Goal: Check status: Check status

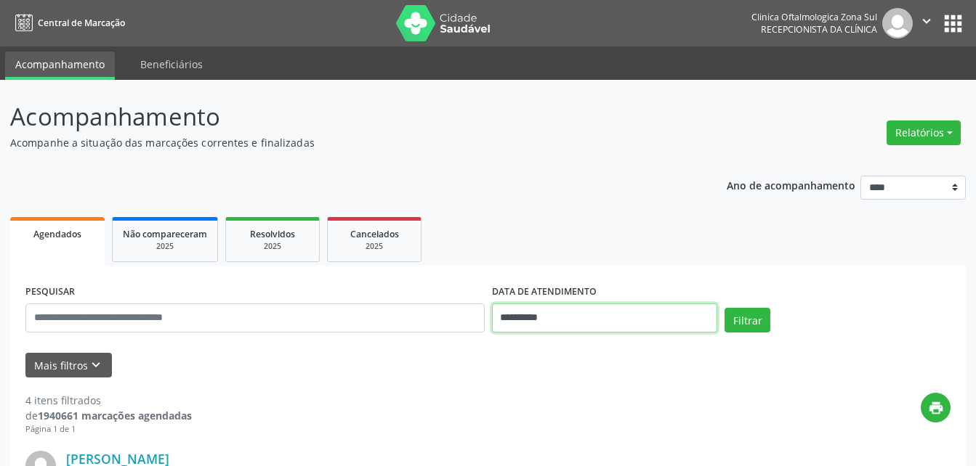
click at [511, 320] on input "**********" at bounding box center [605, 318] width 226 height 29
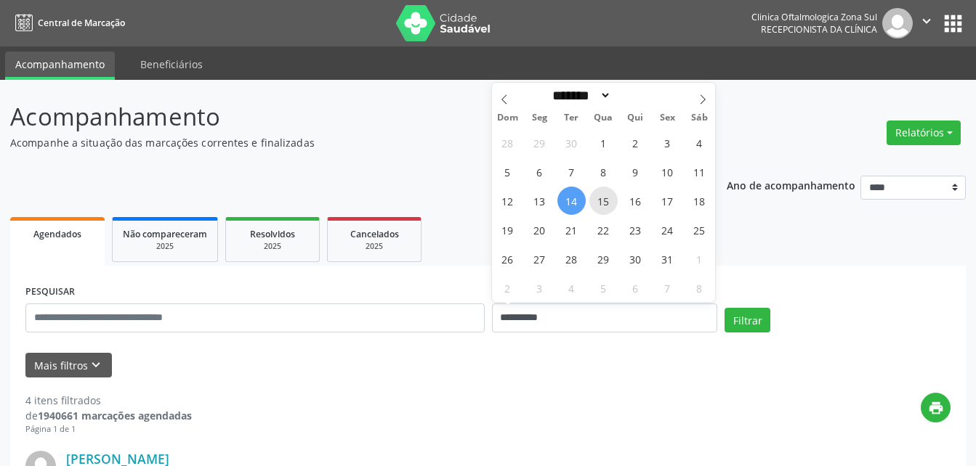
click at [607, 200] on span "15" at bounding box center [603, 201] width 28 height 28
type input "**********"
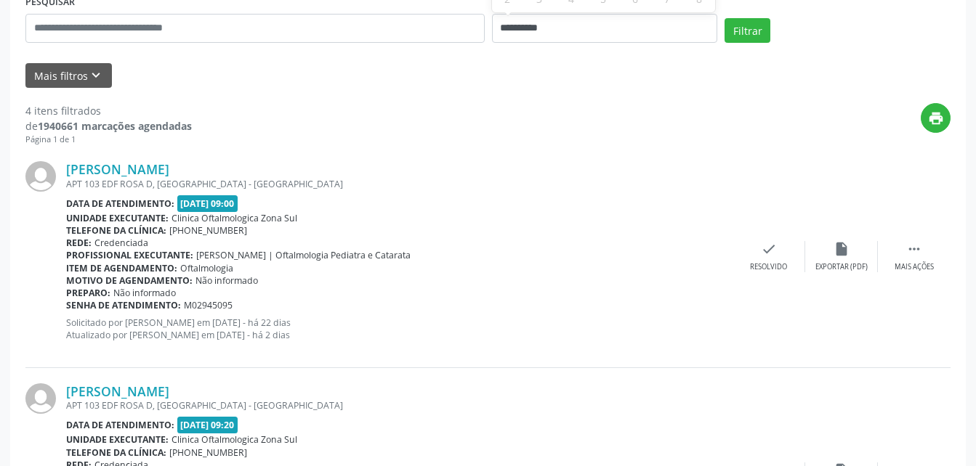
scroll to position [291, 0]
click at [71, 81] on button "Mais filtros keyboard_arrow_down" at bounding box center [68, 74] width 86 height 25
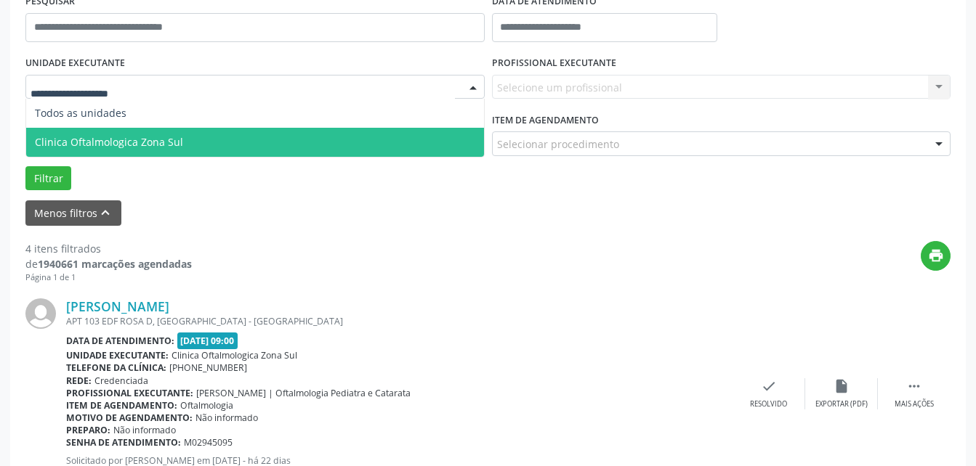
click at [108, 139] on span "Clinica Oftalmologica Zona Sul" at bounding box center [109, 142] width 148 height 14
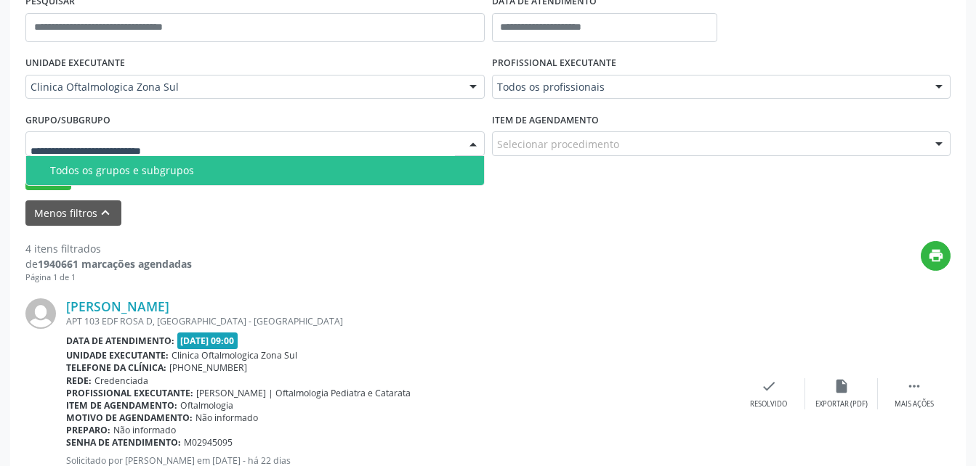
click at [143, 174] on div "Todos os grupos e subgrupos" at bounding box center [262, 171] width 425 height 12
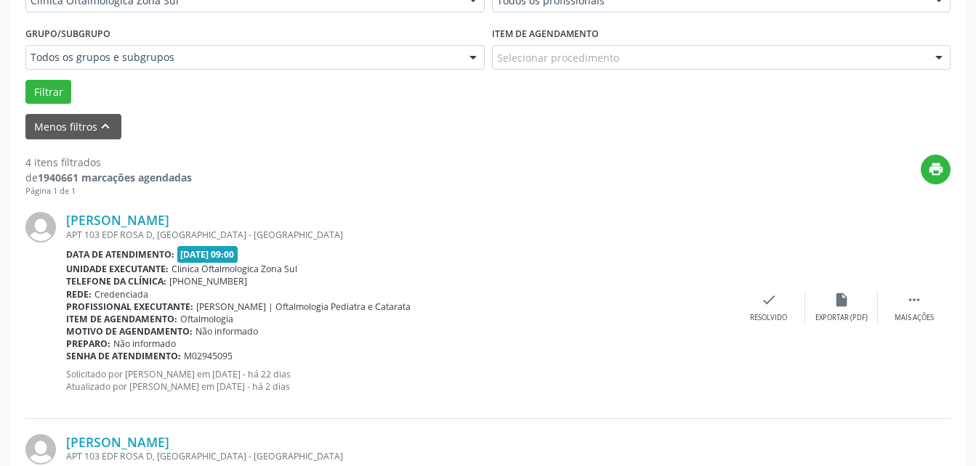
scroll to position [363, 0]
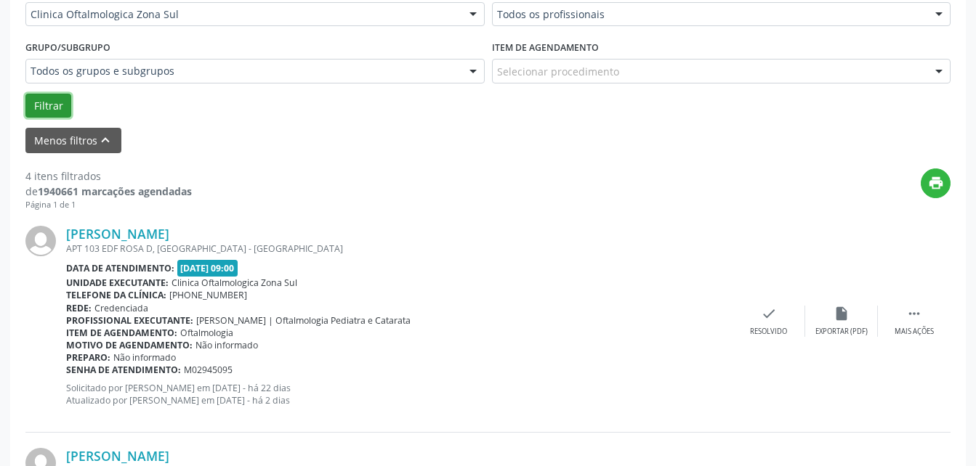
click at [41, 111] on button "Filtrar" at bounding box center [48, 106] width 46 height 25
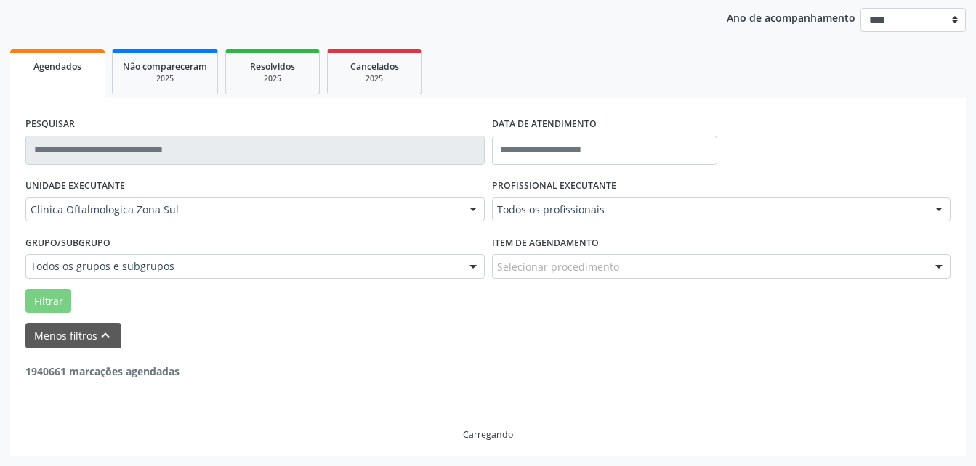
click at [41, 111] on div "PESQUISAR DATA DE ATENDIMENTO UNIDADE EXECUTANTE Clinica Oftalmologica Zona Sul…" at bounding box center [487, 277] width 955 height 358
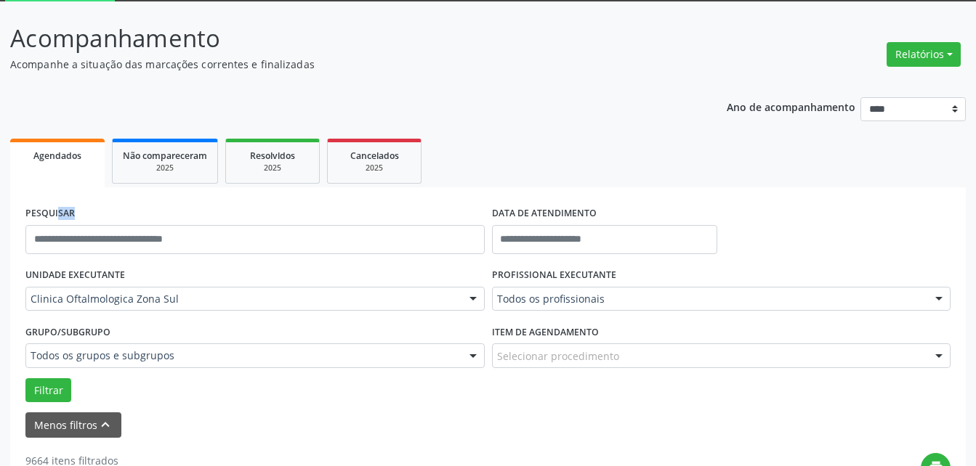
scroll to position [0, 0]
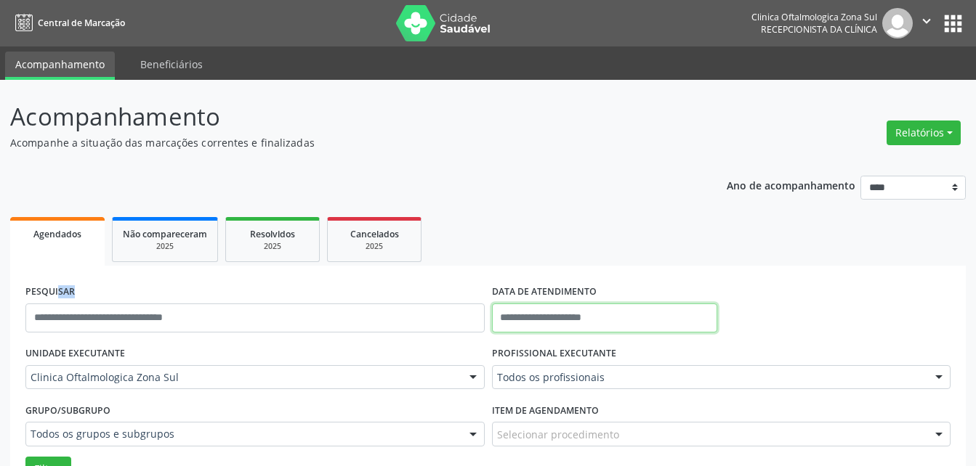
click at [551, 315] on input "text" at bounding box center [605, 318] width 226 height 29
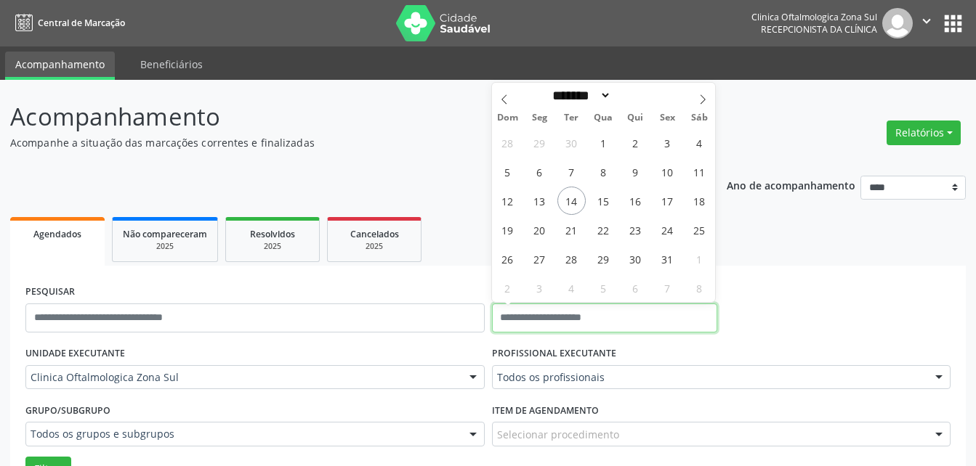
click at [551, 315] on input "text" at bounding box center [605, 318] width 226 height 29
click at [606, 205] on span "15" at bounding box center [603, 201] width 28 height 28
type input "**********"
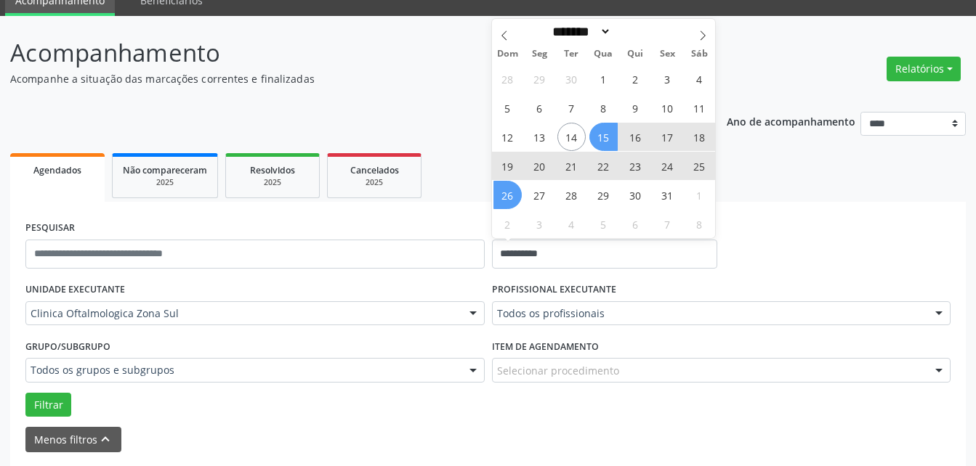
scroll to position [218, 0]
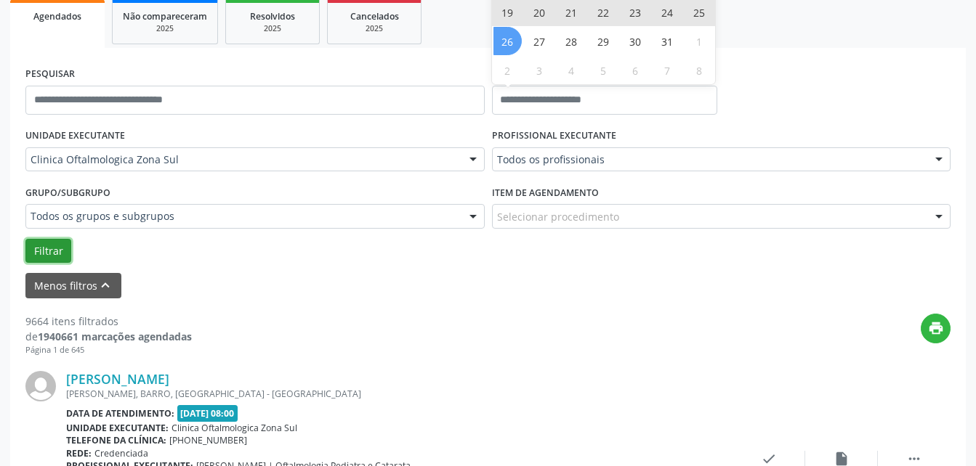
click at [53, 248] on button "Filtrar" at bounding box center [48, 251] width 46 height 25
select select "*"
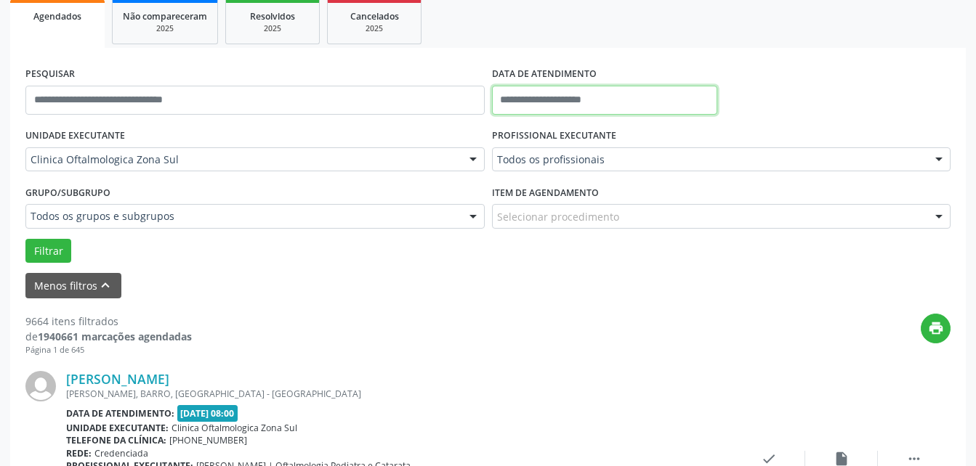
click at [585, 94] on input "text" at bounding box center [605, 100] width 226 height 29
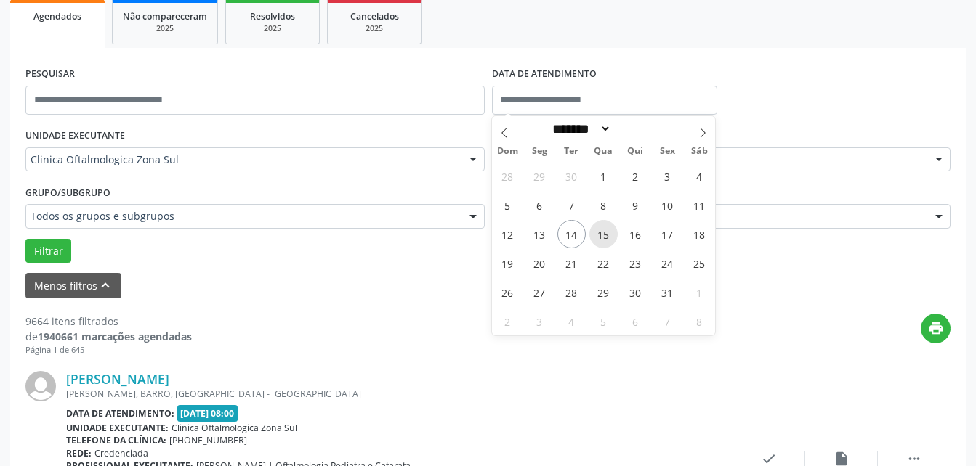
click at [599, 238] on span "15" at bounding box center [603, 234] width 28 height 28
type input "**********"
click at [599, 238] on span "15" at bounding box center [603, 234] width 28 height 28
click at [599, 238] on div "Item de agendamento Selecionar procedimento #0000 - Alergologia #0001 - Angiolo…" at bounding box center [721, 210] width 466 height 57
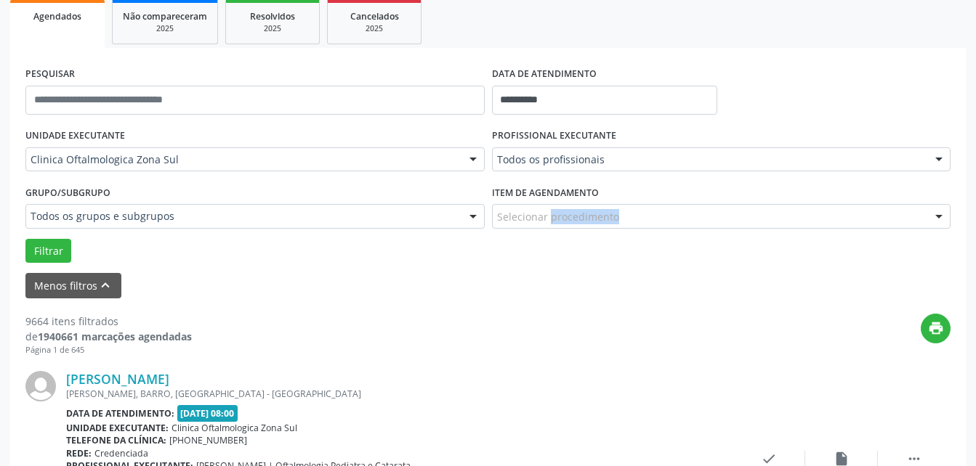
drag, startPoint x: 599, startPoint y: 238, endPoint x: 515, endPoint y: 262, distance: 87.1
click at [515, 262] on div "Filtrar" at bounding box center [488, 251] width 932 height 25
click at [43, 256] on button "Filtrar" at bounding box center [48, 251] width 46 height 25
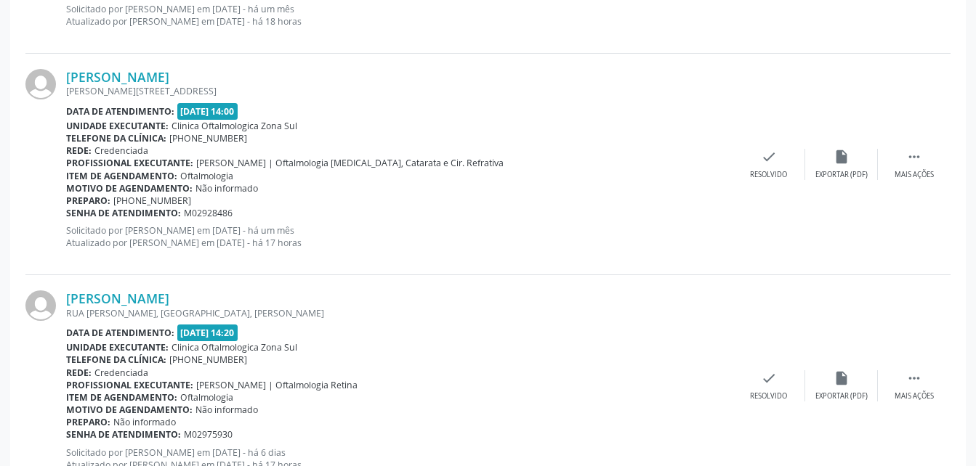
scroll to position [1453, 0]
